Goal: Check status: Check status

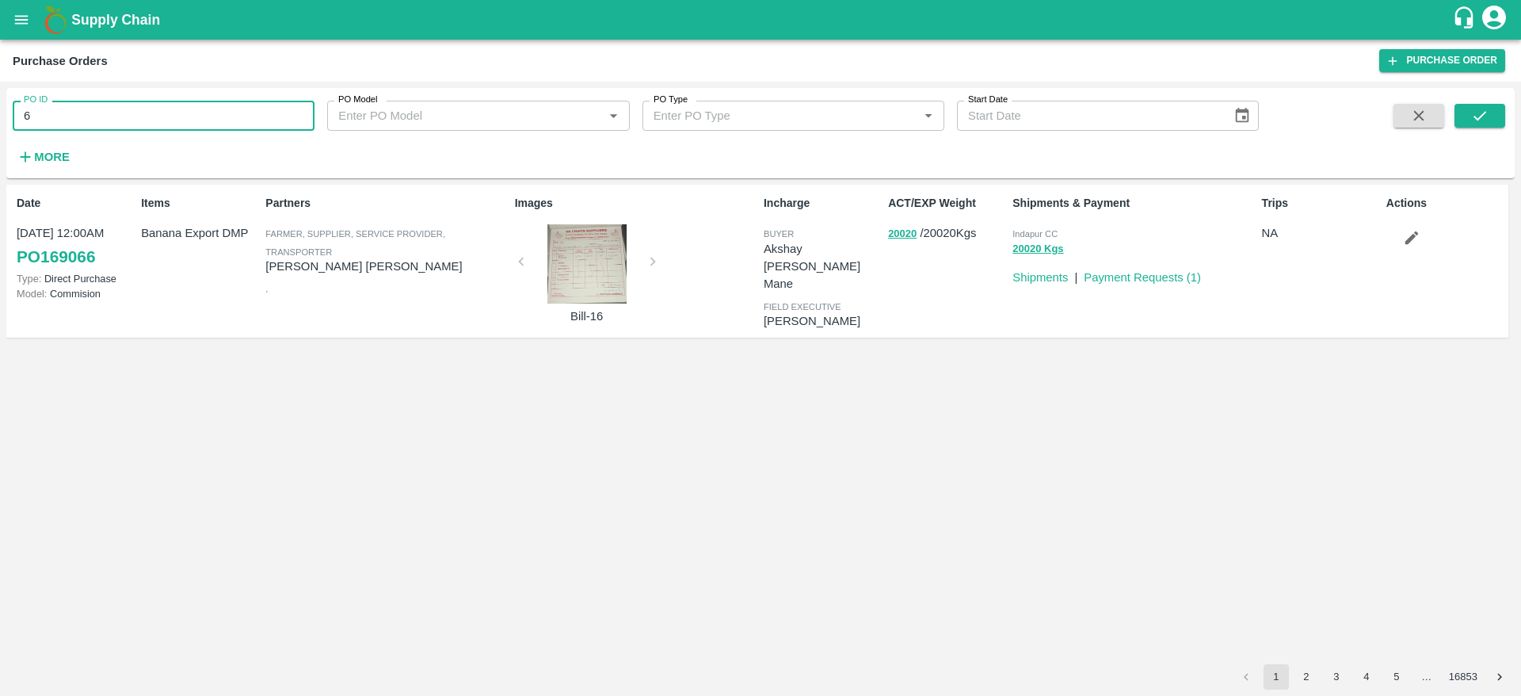
type input "6"
type input "168427"
click at [1479, 116] on icon "submit" at bounding box center [1479, 115] width 17 height 17
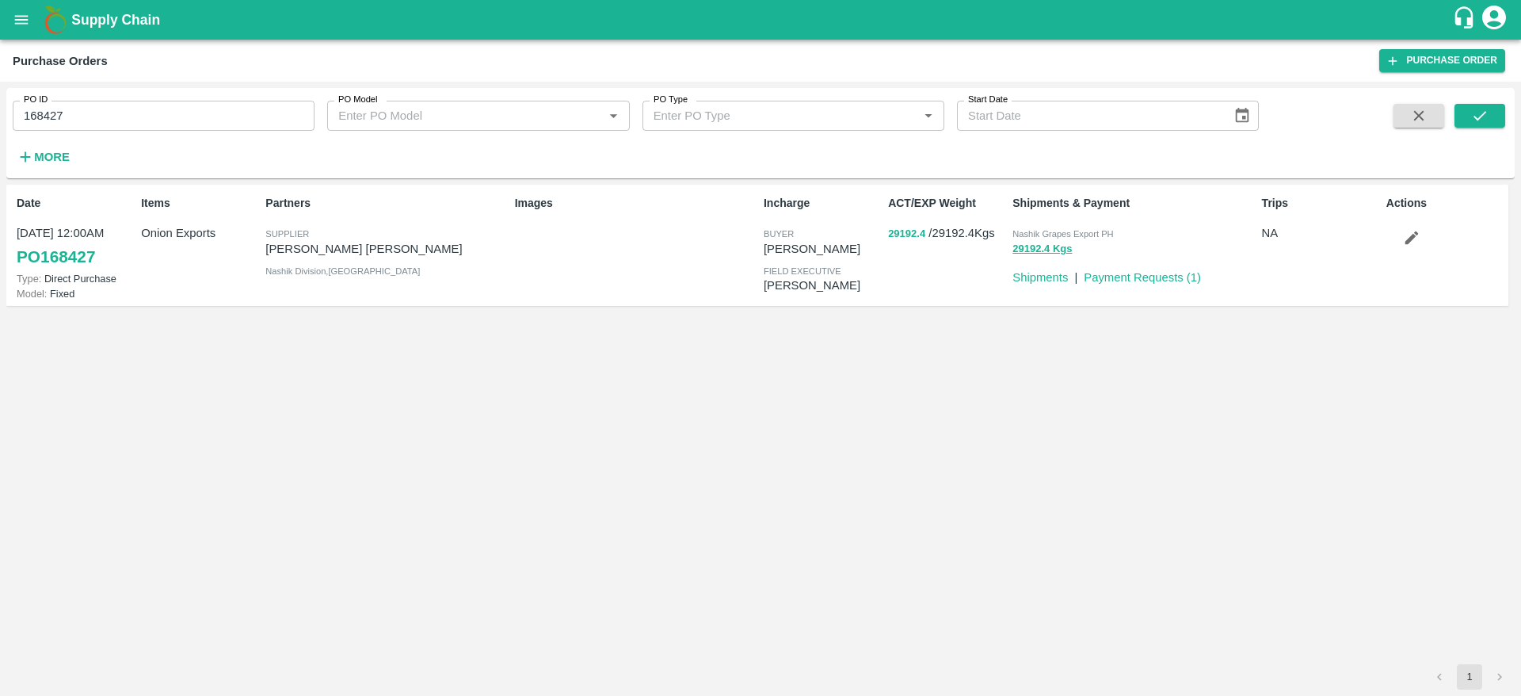
click at [902, 235] on button "29192.4" at bounding box center [906, 234] width 37 height 18
click at [88, 118] on input "168427" at bounding box center [164, 116] width 302 height 30
paste input "text"
type input "172313"
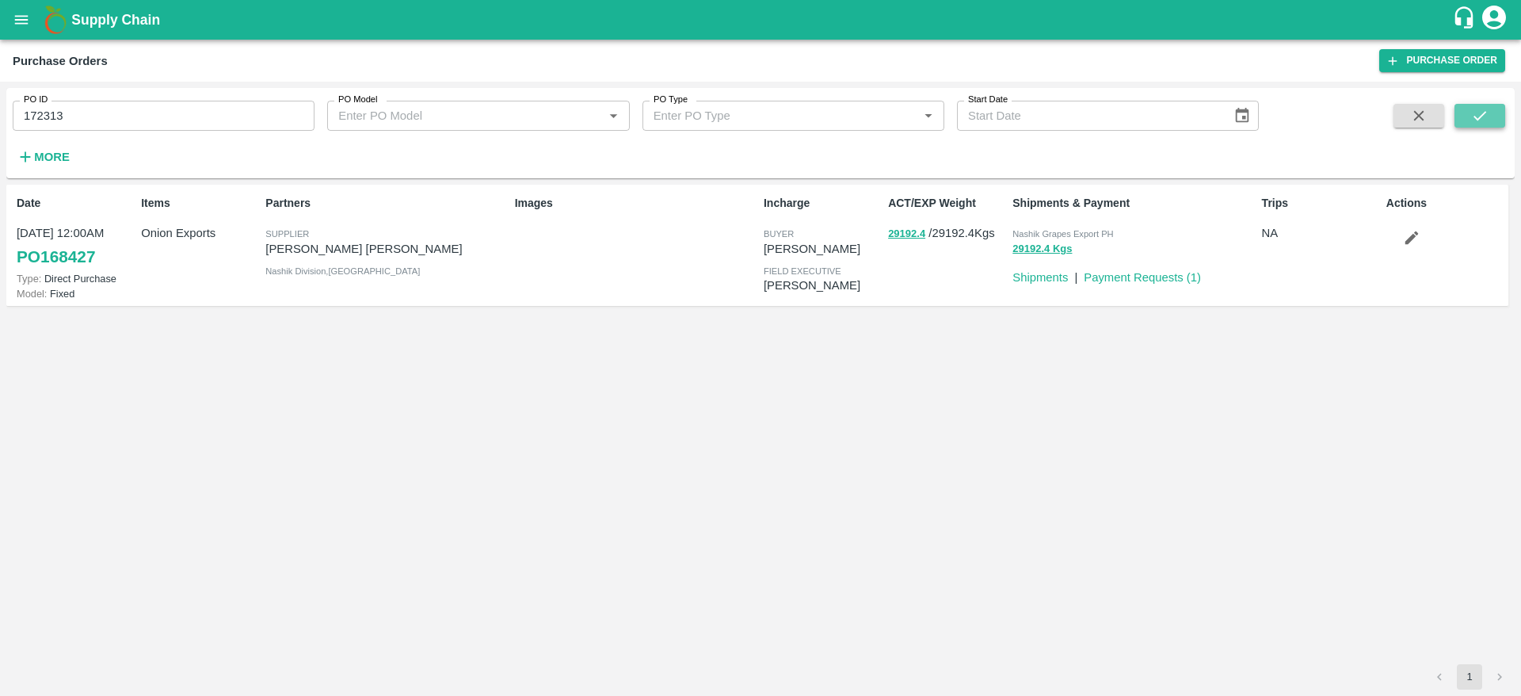
click at [1490, 112] on button "submit" at bounding box center [1480, 116] width 51 height 24
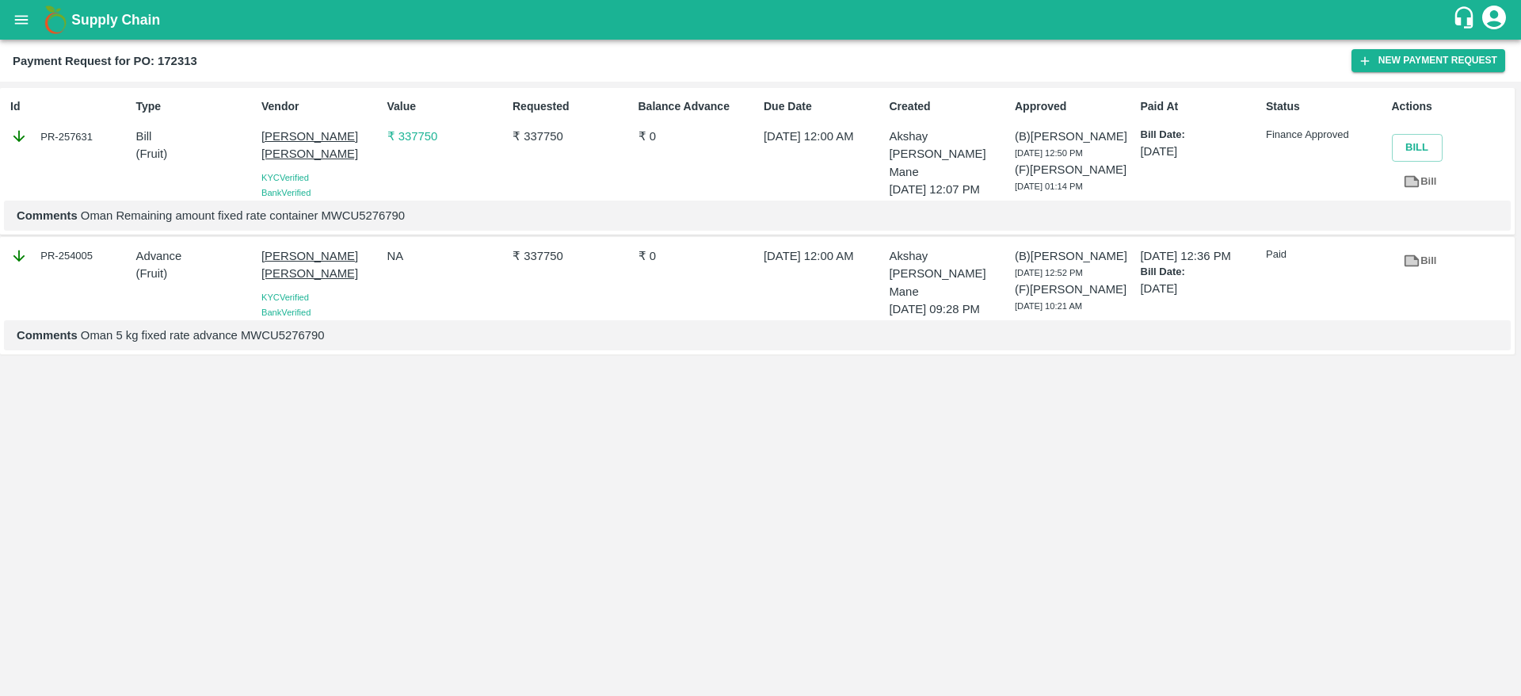
click at [417, 143] on p "₹ 337750" at bounding box center [446, 136] width 119 height 17
